Goal: Navigation & Orientation: Find specific page/section

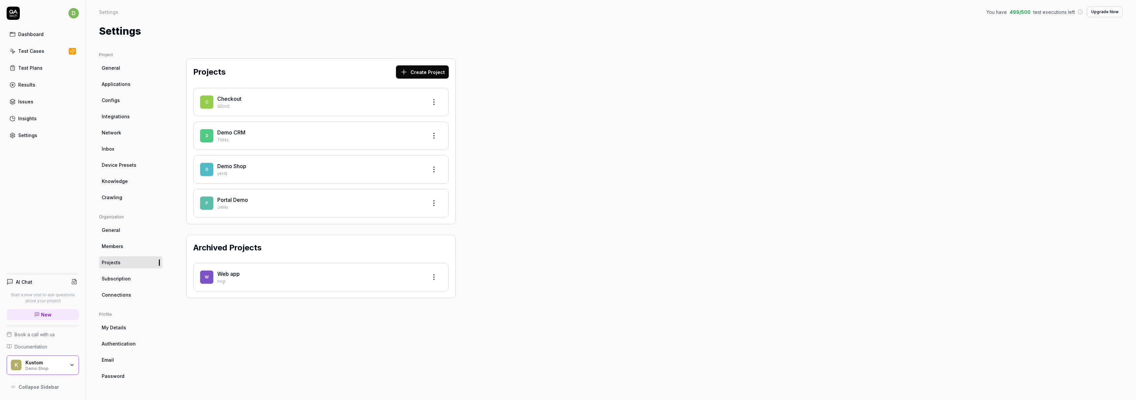
click at [219, 199] on link "Portal Demo" at bounding box center [232, 200] width 31 height 7
click at [223, 95] on link "Checkout" at bounding box center [229, 98] width 24 height 7
click at [230, 165] on link "Demo Shop" at bounding box center [231, 166] width 29 height 7
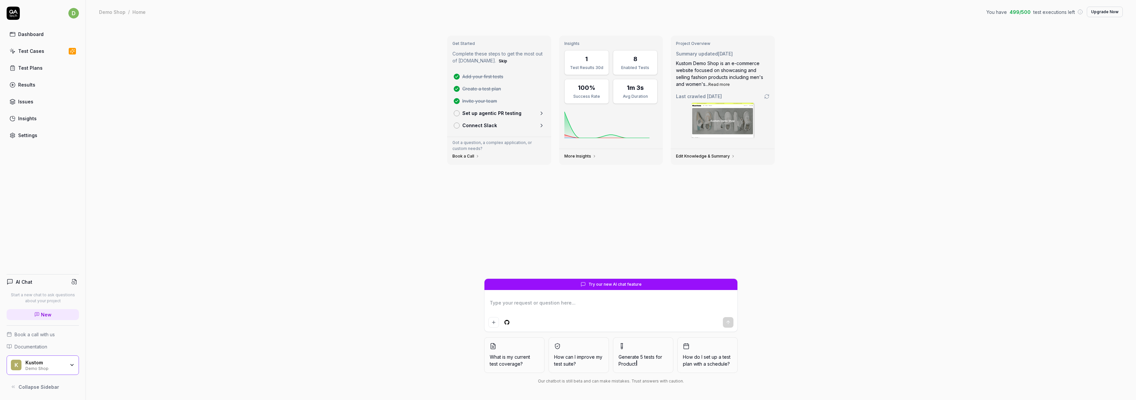
type textarea "*"
